Goal: Information Seeking & Learning: Find specific fact

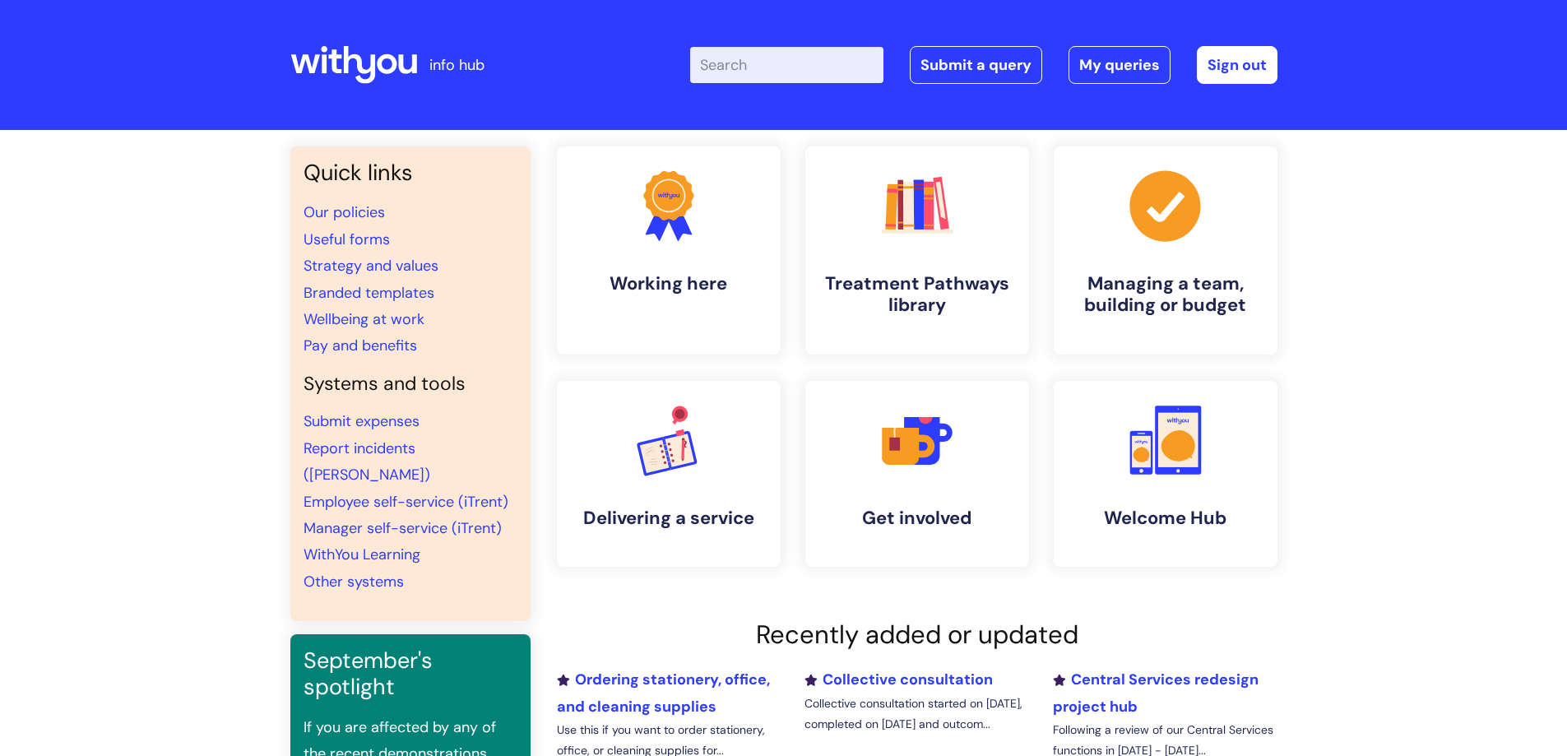
click at [773, 72] on input "Enter your search term here..." at bounding box center [786, 65] width 193 height 36
type input "expensive"
click button "Search" at bounding box center [0, 0] width 0 height 0
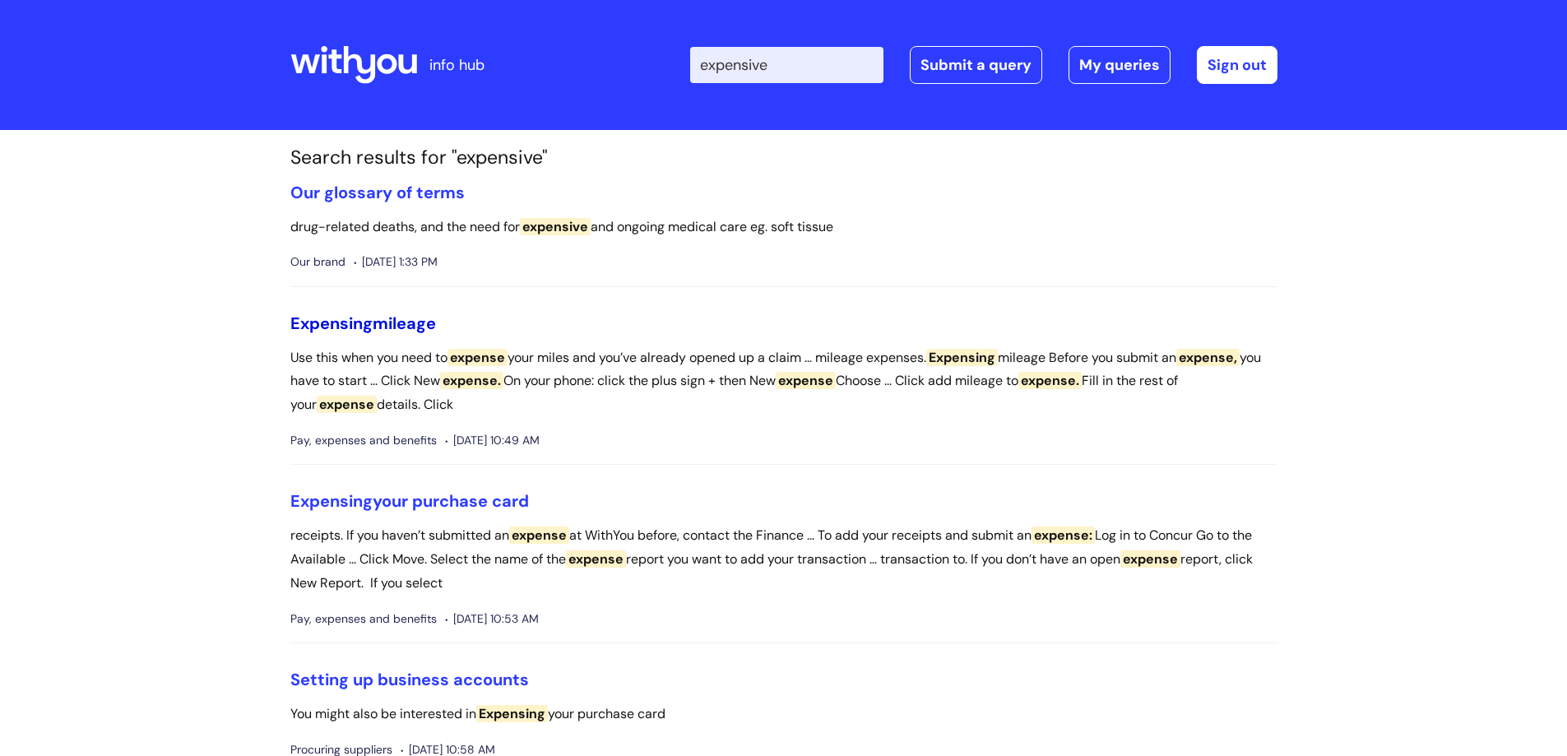
click at [336, 326] on span "Expensing" at bounding box center [331, 323] width 82 height 21
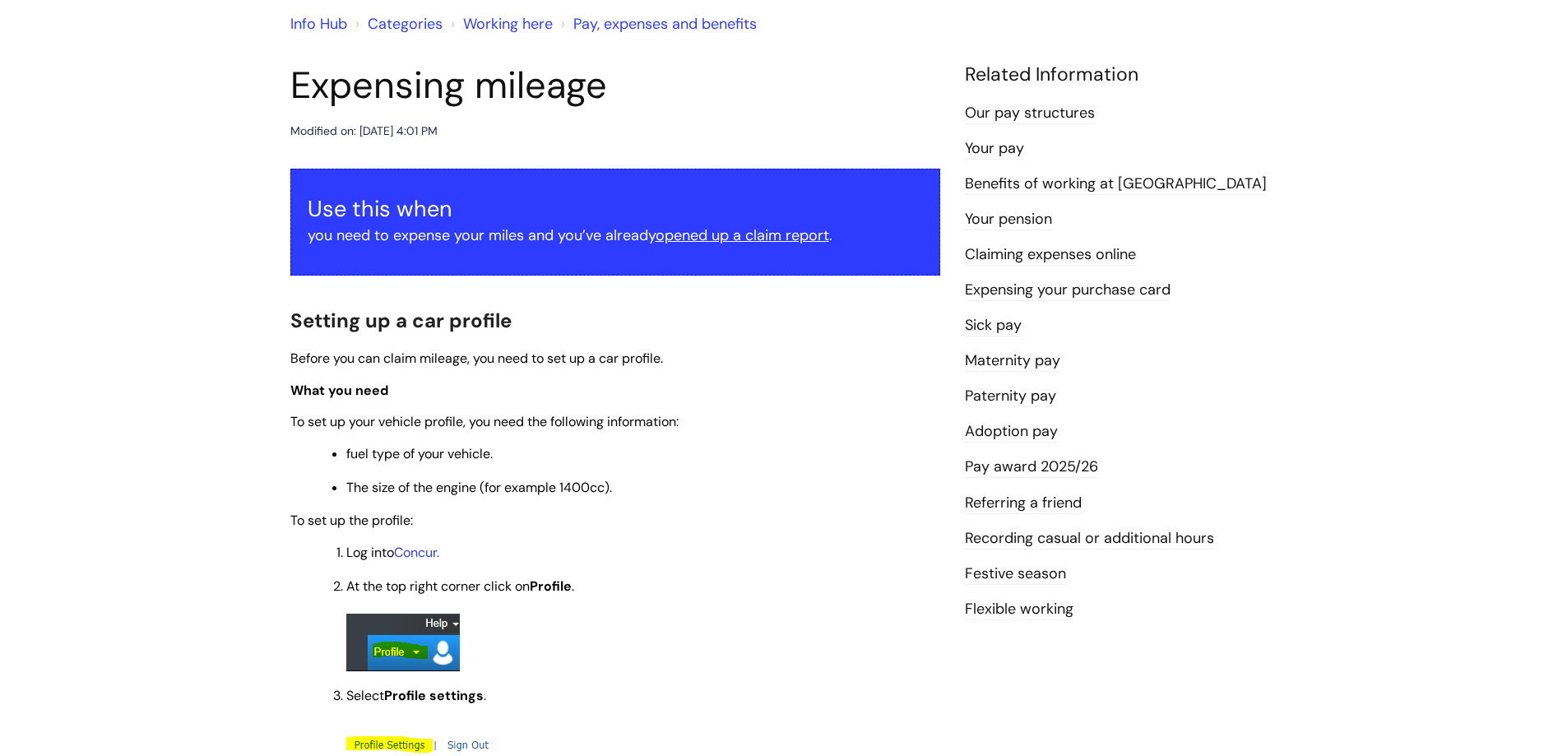
scroll to position [165, 0]
